Goal: Browse casually

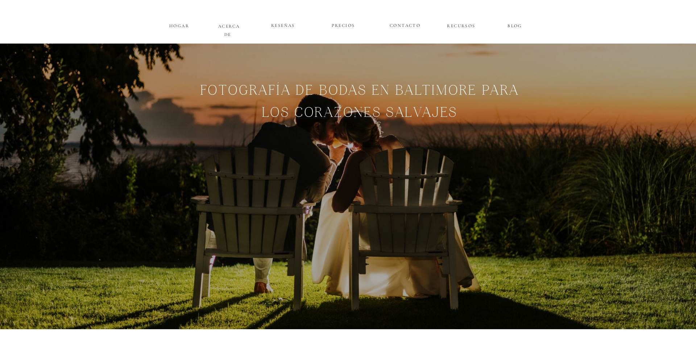
click at [513, 25] on font "BLOG" at bounding box center [515, 25] width 15 height 5
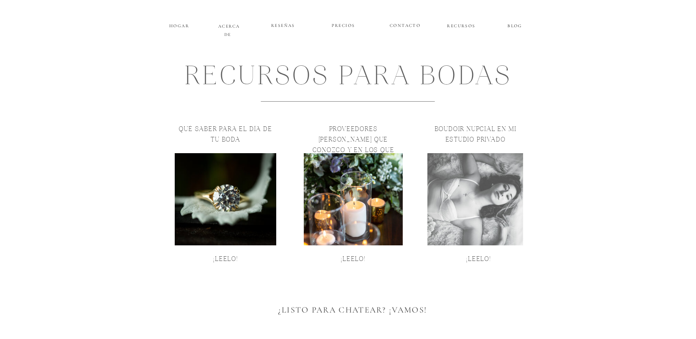
click at [502, 193] on div at bounding box center [476, 199] width 96 height 92
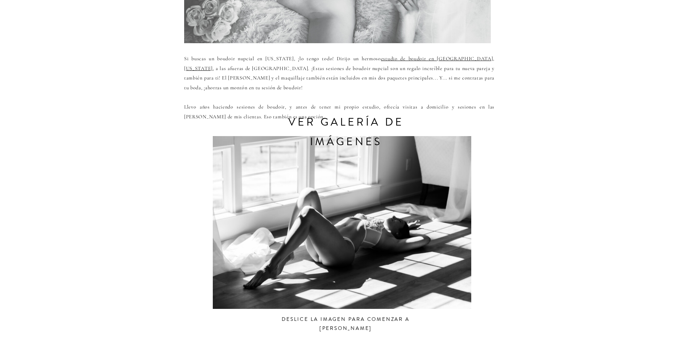
scroll to position [264, 0]
drag, startPoint x: 384, startPoint y: 119, endPoint x: 372, endPoint y: 126, distance: 14.1
click at [383, 119] on font "ver galería de imágenes" at bounding box center [346, 131] width 116 height 35
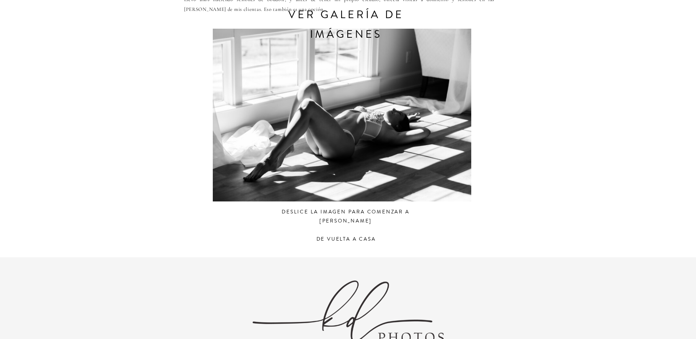
scroll to position [399, 0]
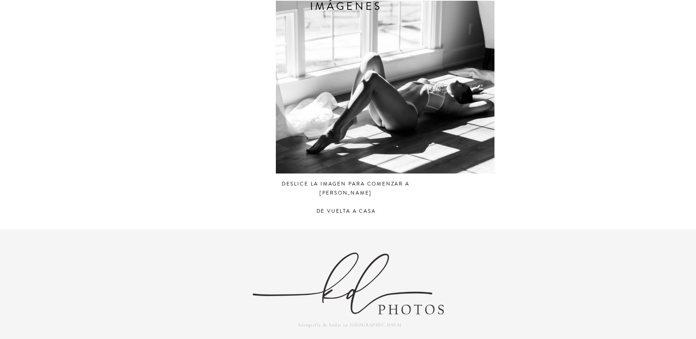
click at [416, 137] on div at bounding box center [404, 87] width 305 height 173
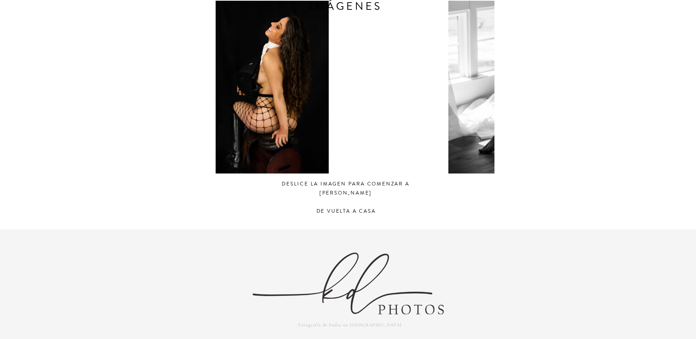
click at [250, 128] on div at bounding box center [272, 87] width 305 height 173
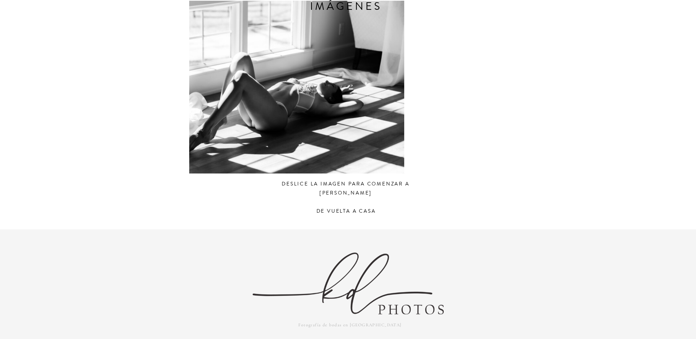
click at [301, 128] on div at bounding box center [274, 87] width 305 height 173
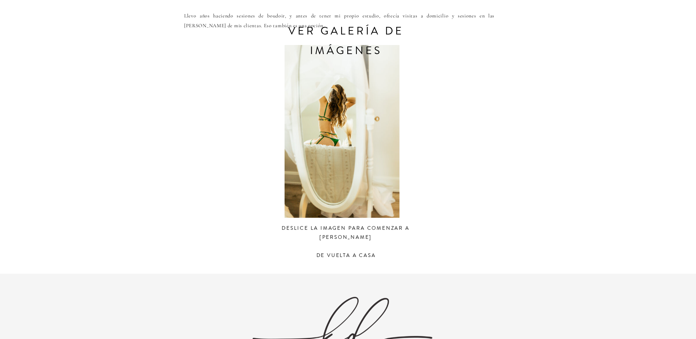
scroll to position [332, 0]
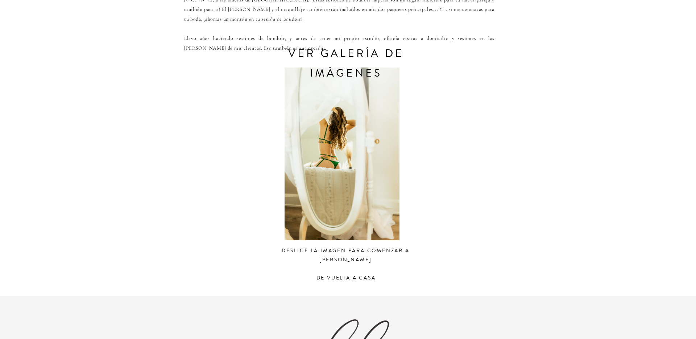
click at [369, 160] on div at bounding box center [341, 153] width 305 height 173
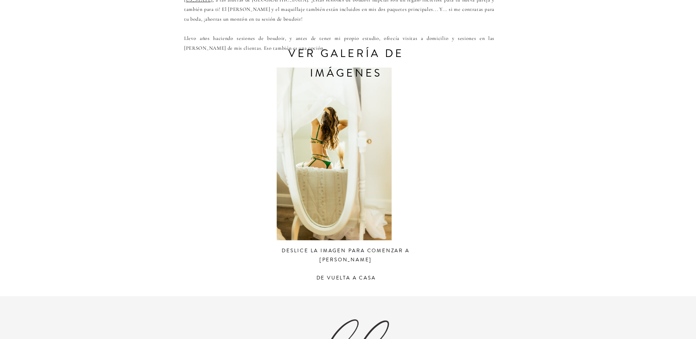
click at [365, 158] on div at bounding box center [333, 153] width 305 height 173
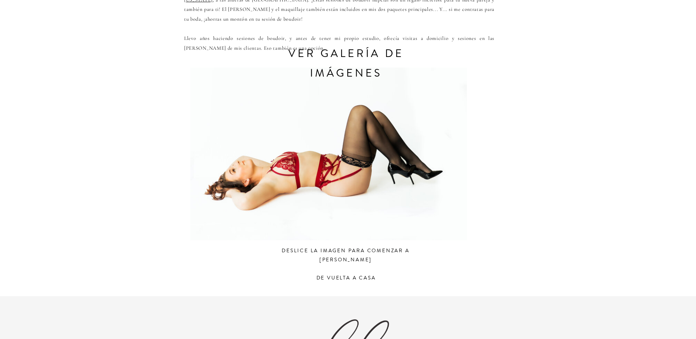
click at [382, 165] on div at bounding box center [328, 153] width 305 height 173
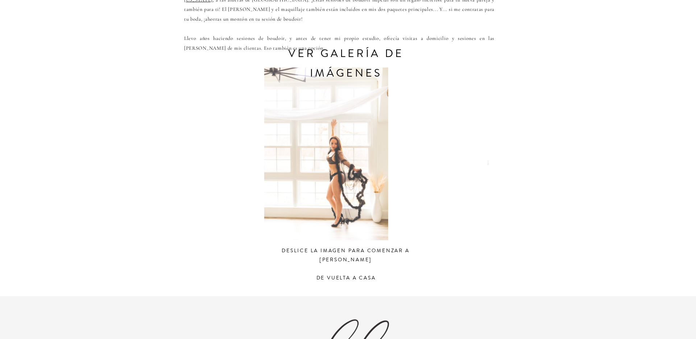
click at [370, 164] on div at bounding box center [326, 153] width 305 height 173
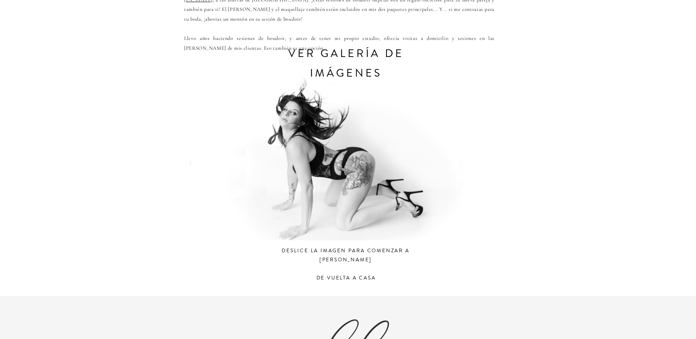
click at [380, 163] on div at bounding box center [333, 153] width 305 height 173
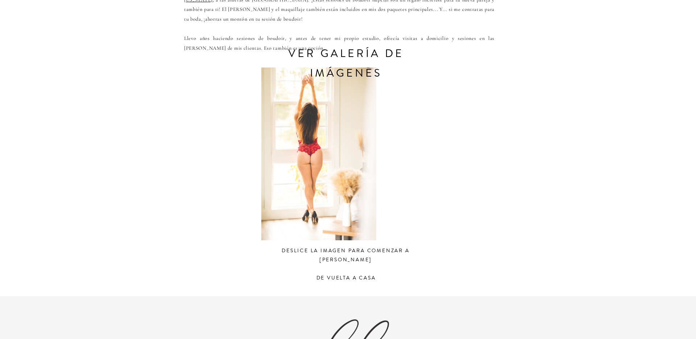
click at [355, 170] on div at bounding box center [318, 153] width 305 height 173
